Goal: Communication & Community: Answer question/provide support

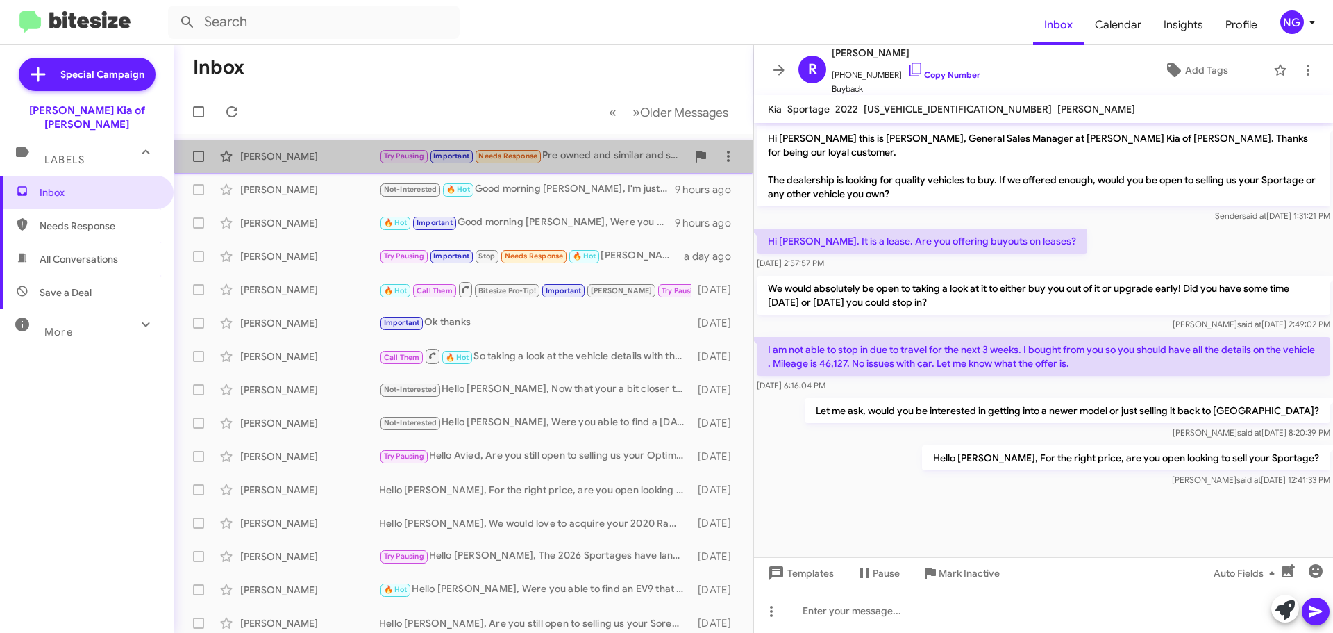
click at [612, 162] on div "Try Pausing Important Needs Response Pre owned and similar and size or larger" at bounding box center [533, 156] width 308 height 16
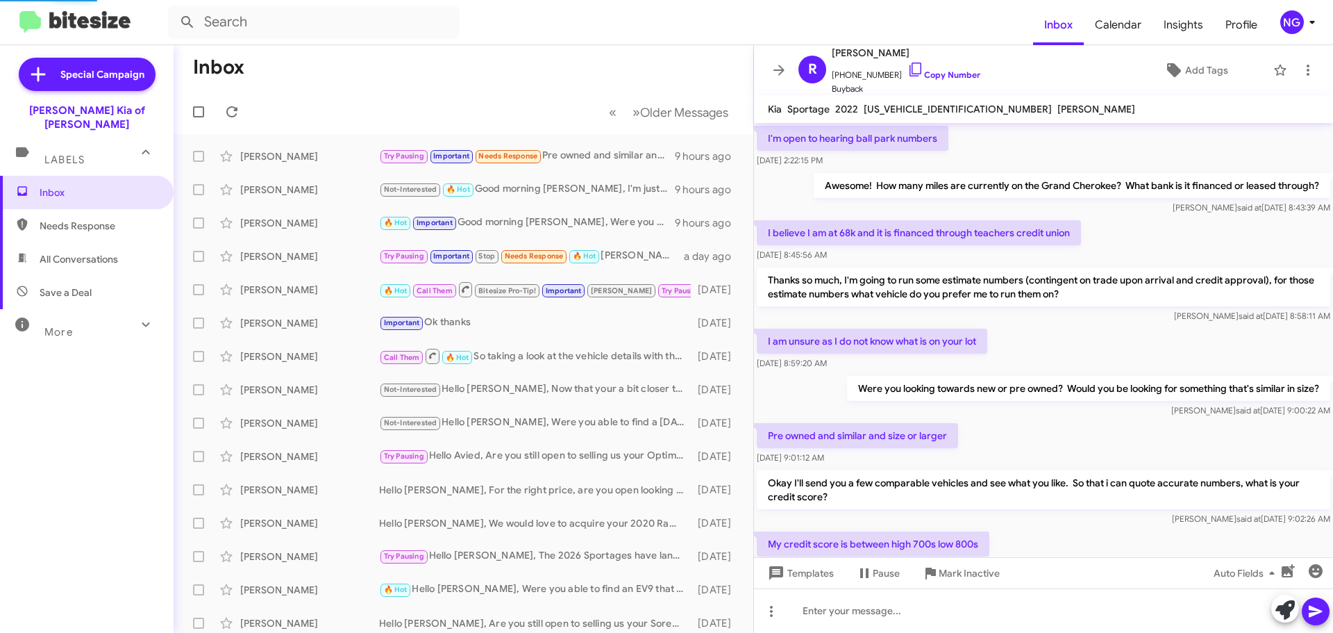
scroll to position [705, 0]
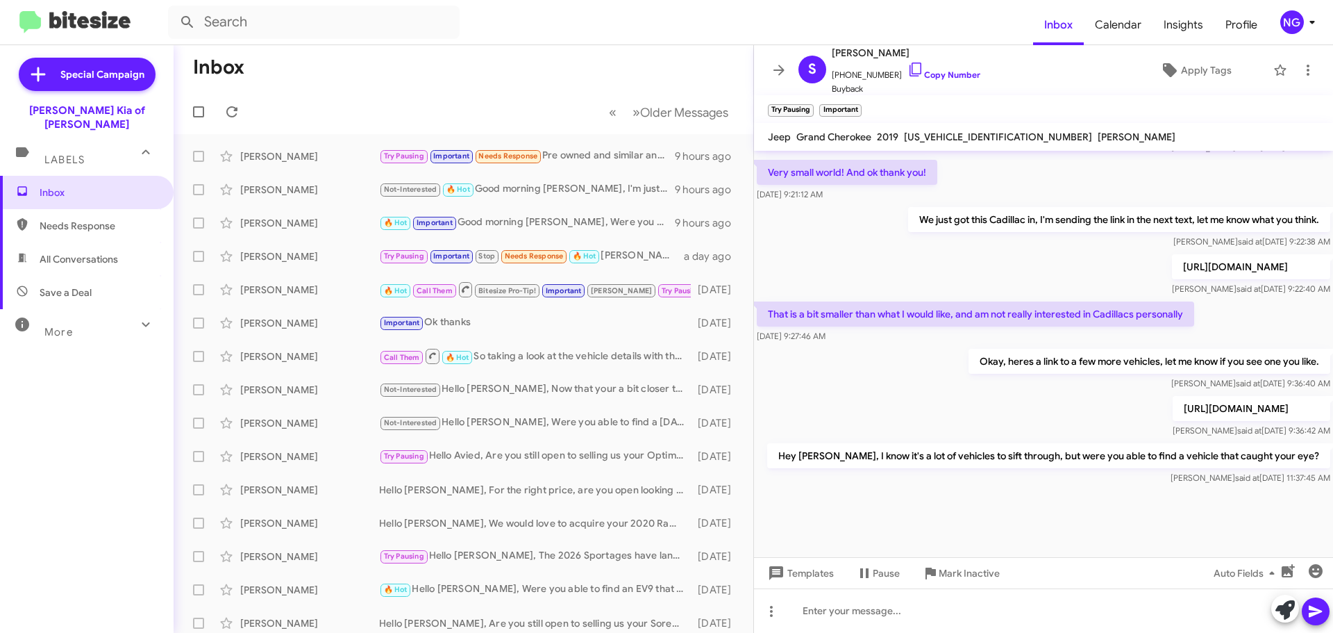
click at [1068, 468] on p "Hey [PERSON_NAME], I know it's a lot of vehicles to sift through, but were you …" at bounding box center [1048, 455] width 563 height 25
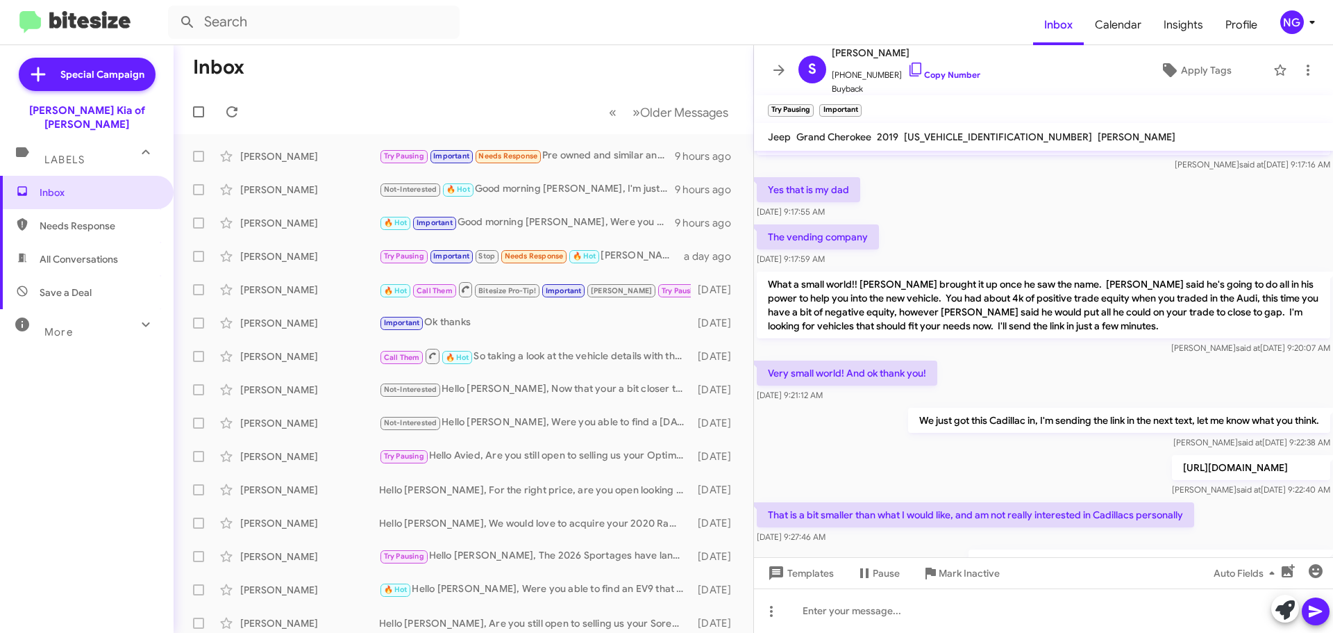
scroll to position [733, 0]
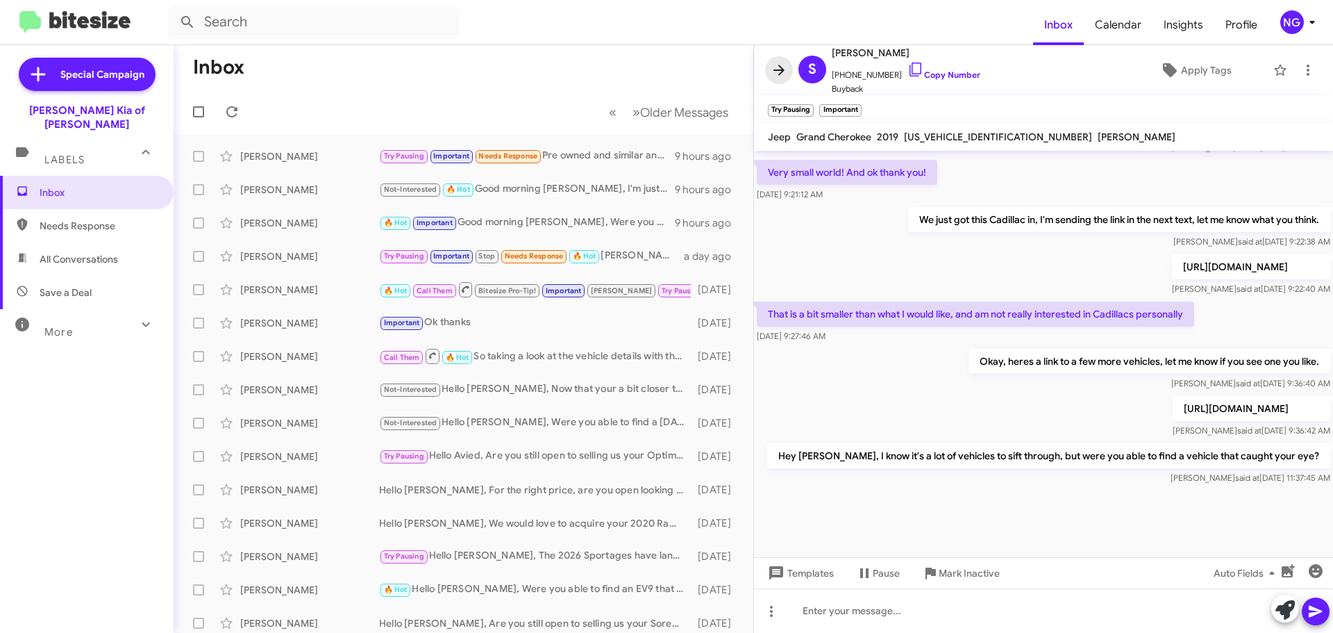
click at [775, 77] on icon at bounding box center [779, 70] width 17 height 17
